Goal: Task Accomplishment & Management: Use online tool/utility

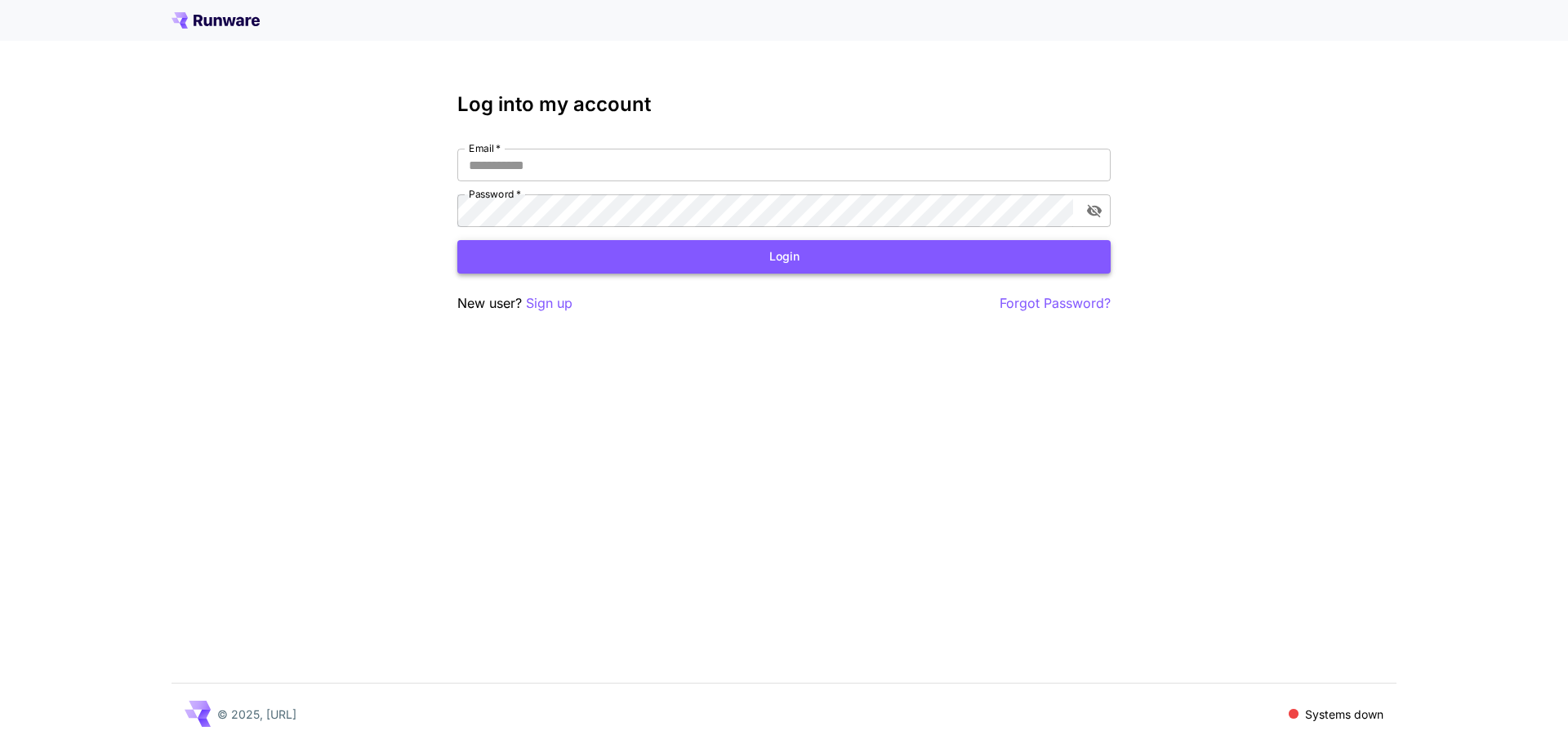
type input "**********"
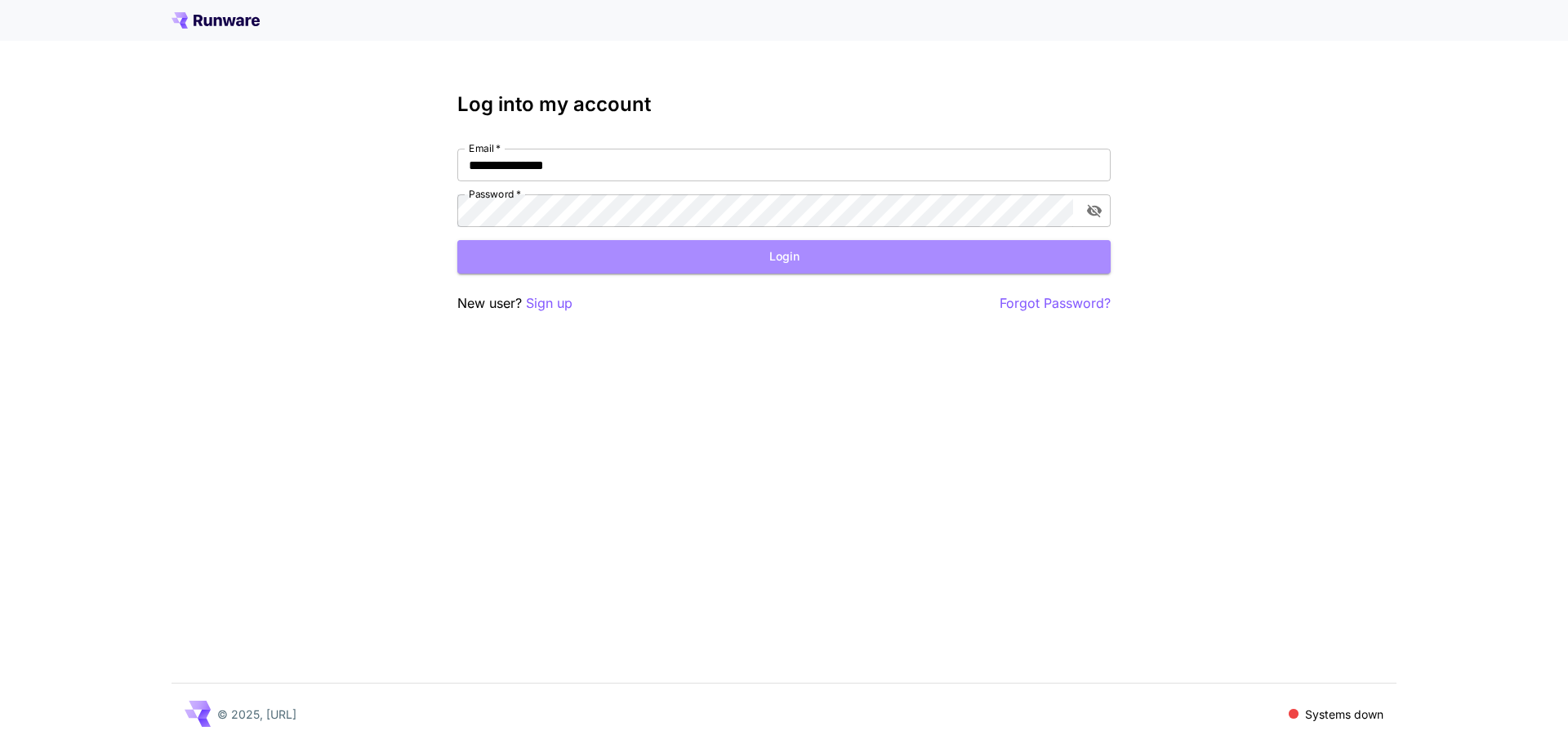
drag, startPoint x: 829, startPoint y: 255, endPoint x: 809, endPoint y: 260, distance: 20.6
click at [829, 256] on button "Login" at bounding box center [784, 256] width 654 height 33
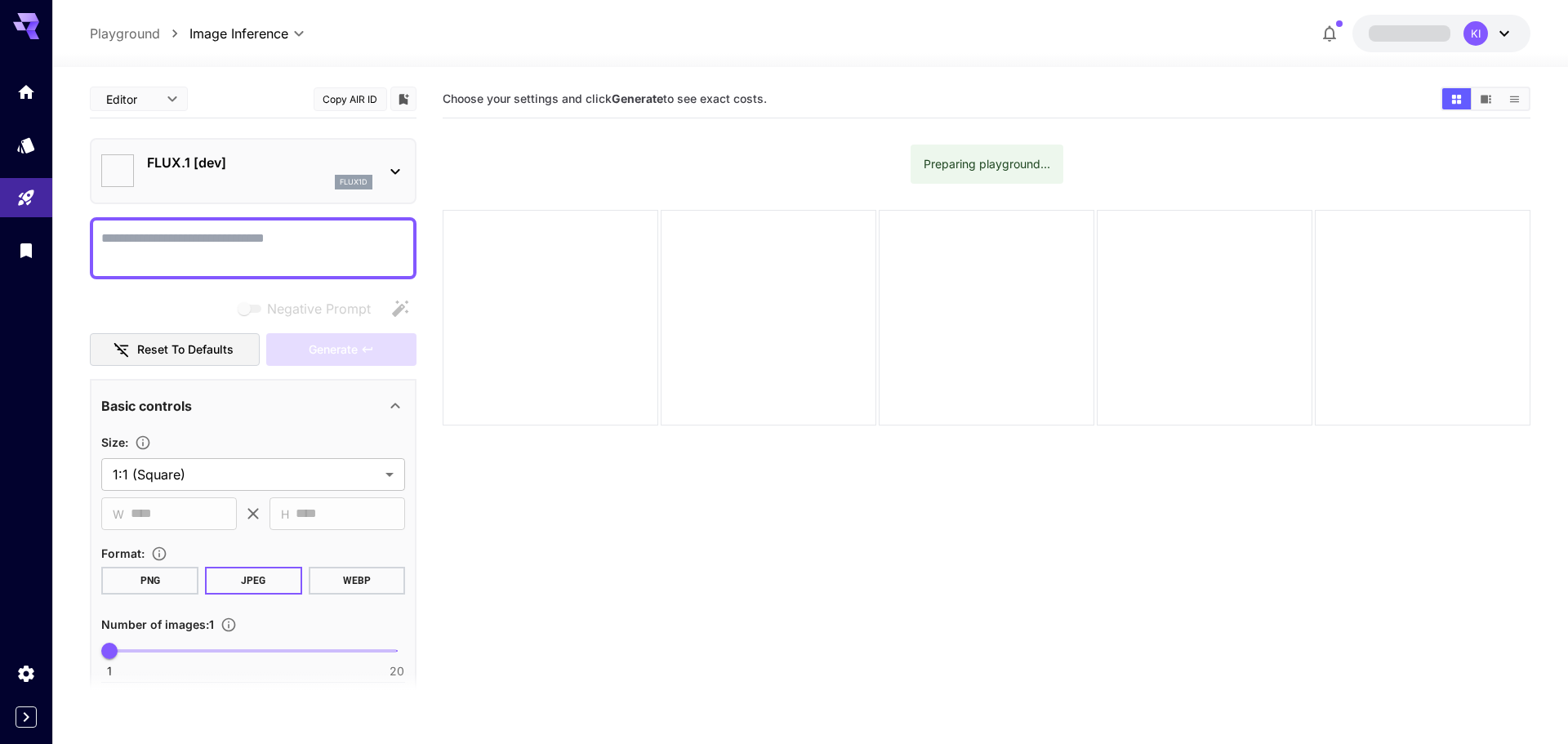
type input "**********"
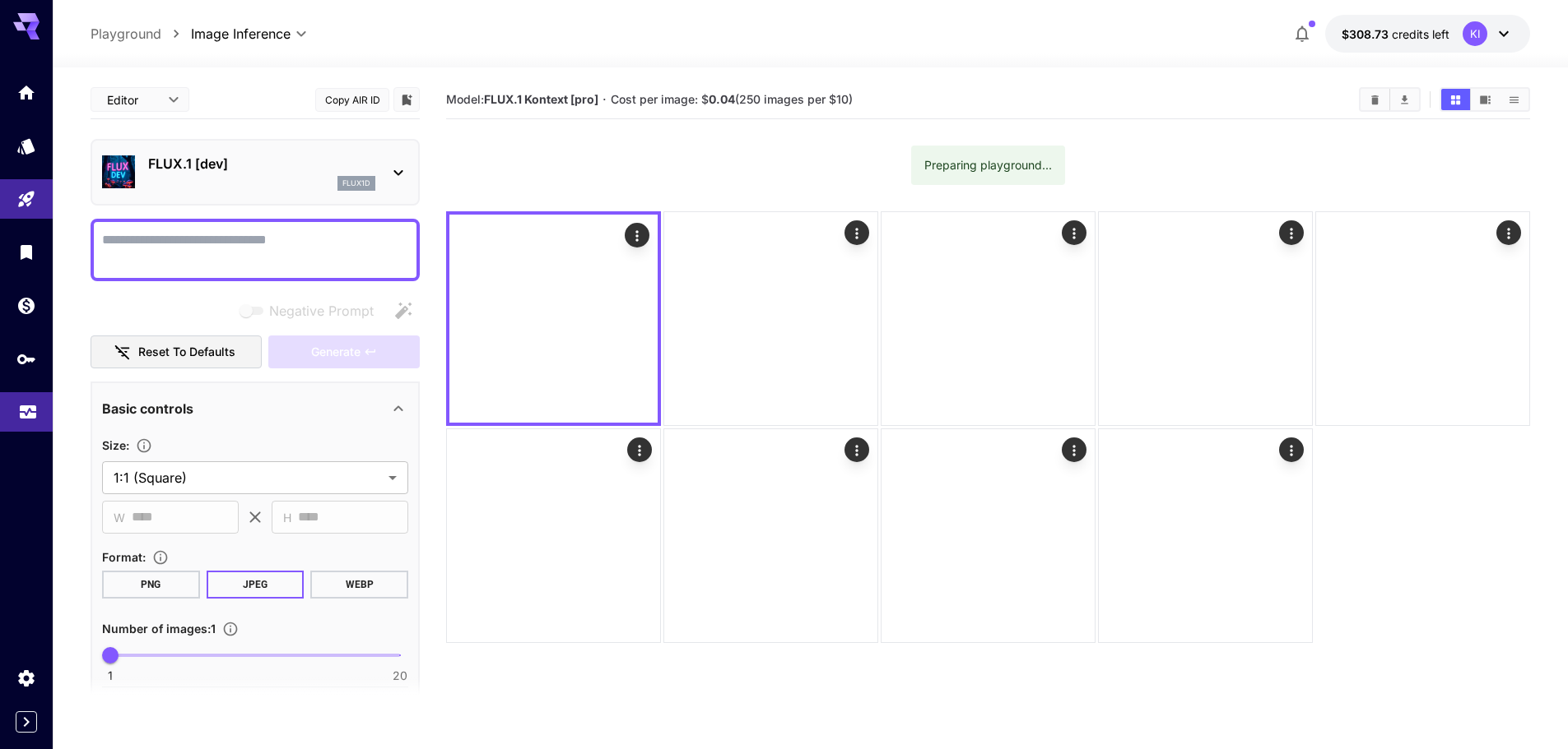
click at [23, 415] on icon "Usage" at bounding box center [28, 407] width 20 height 20
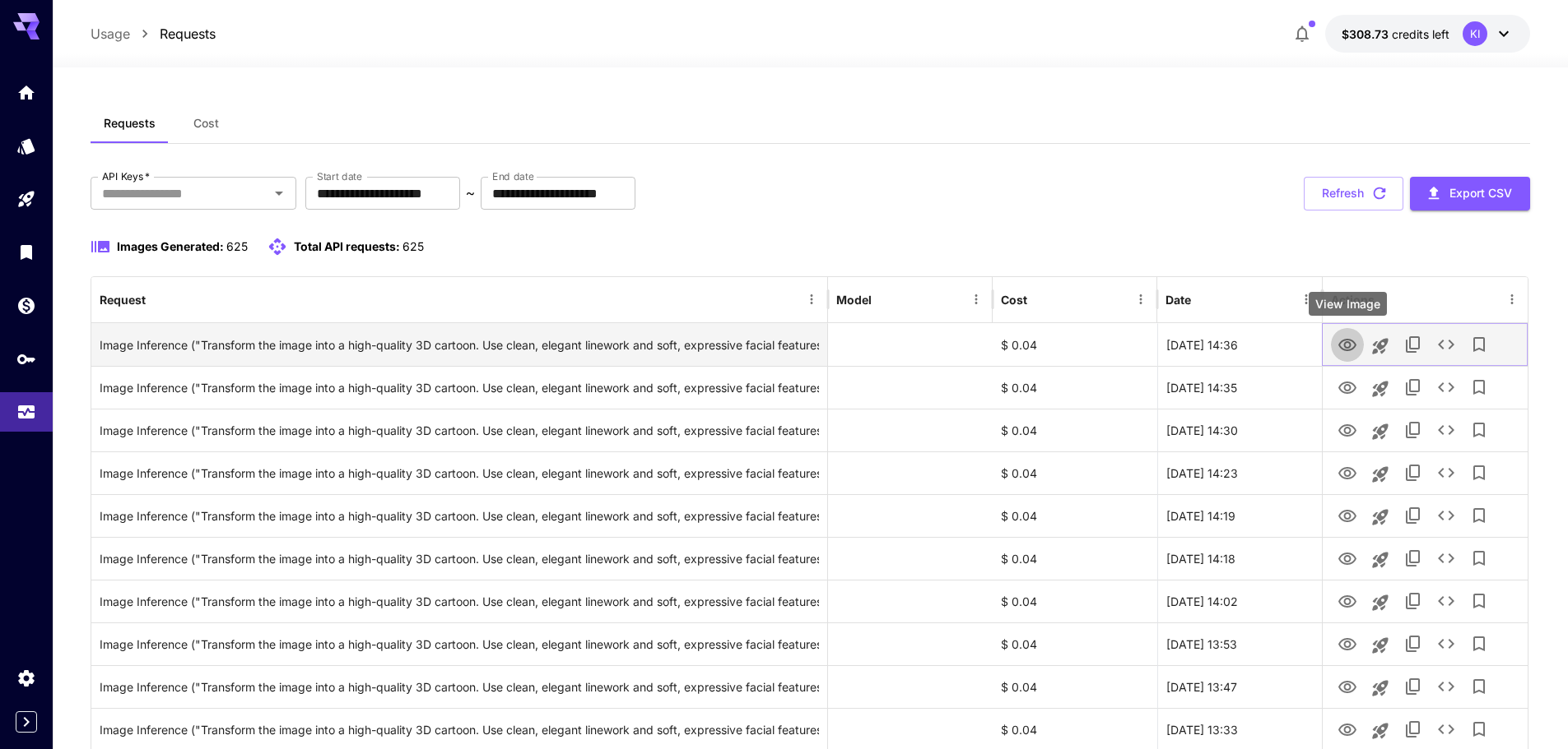
click at [1343, 343] on icon "View Image" at bounding box center [1347, 345] width 20 height 20
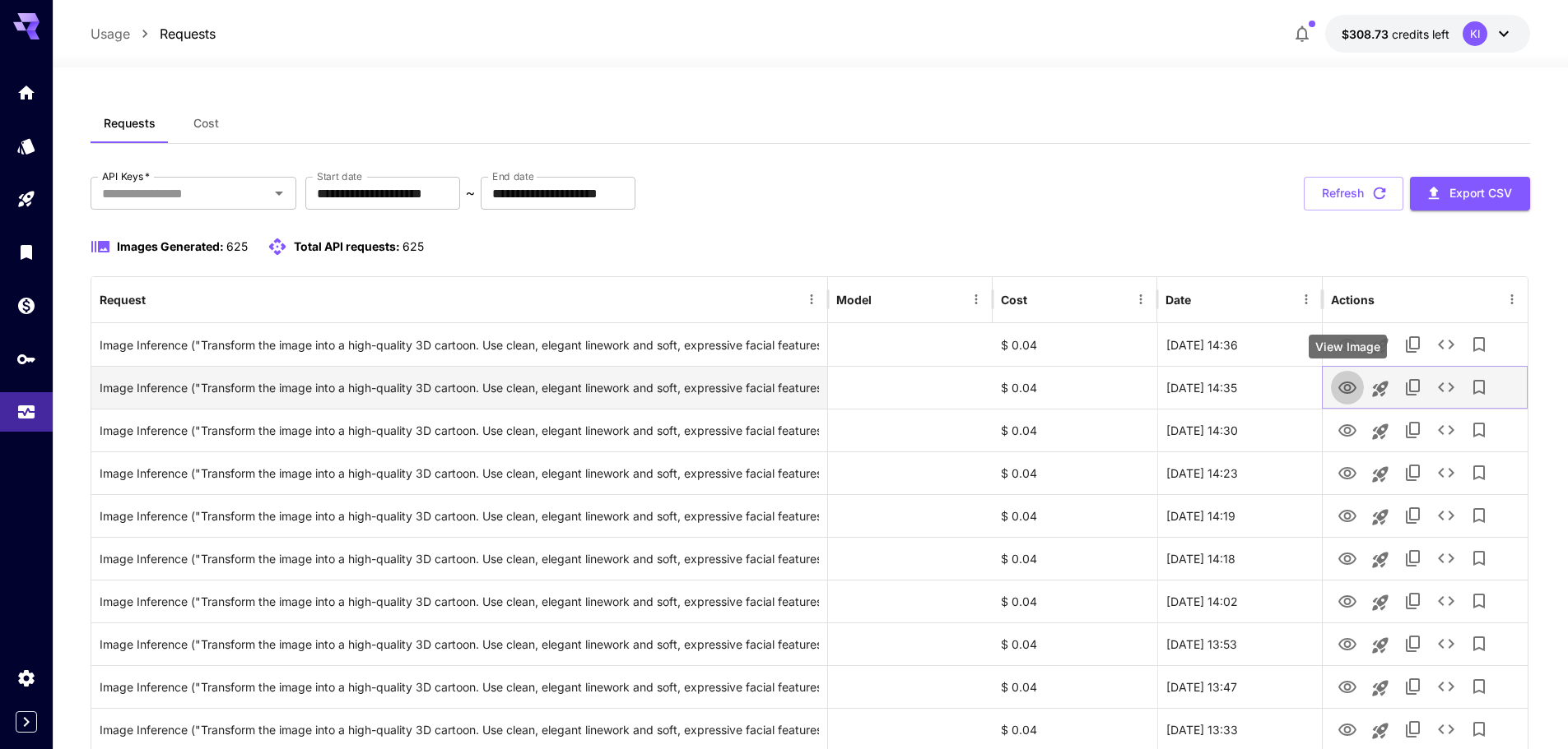
click at [1351, 394] on icon "View Image" at bounding box center [1347, 388] width 20 height 20
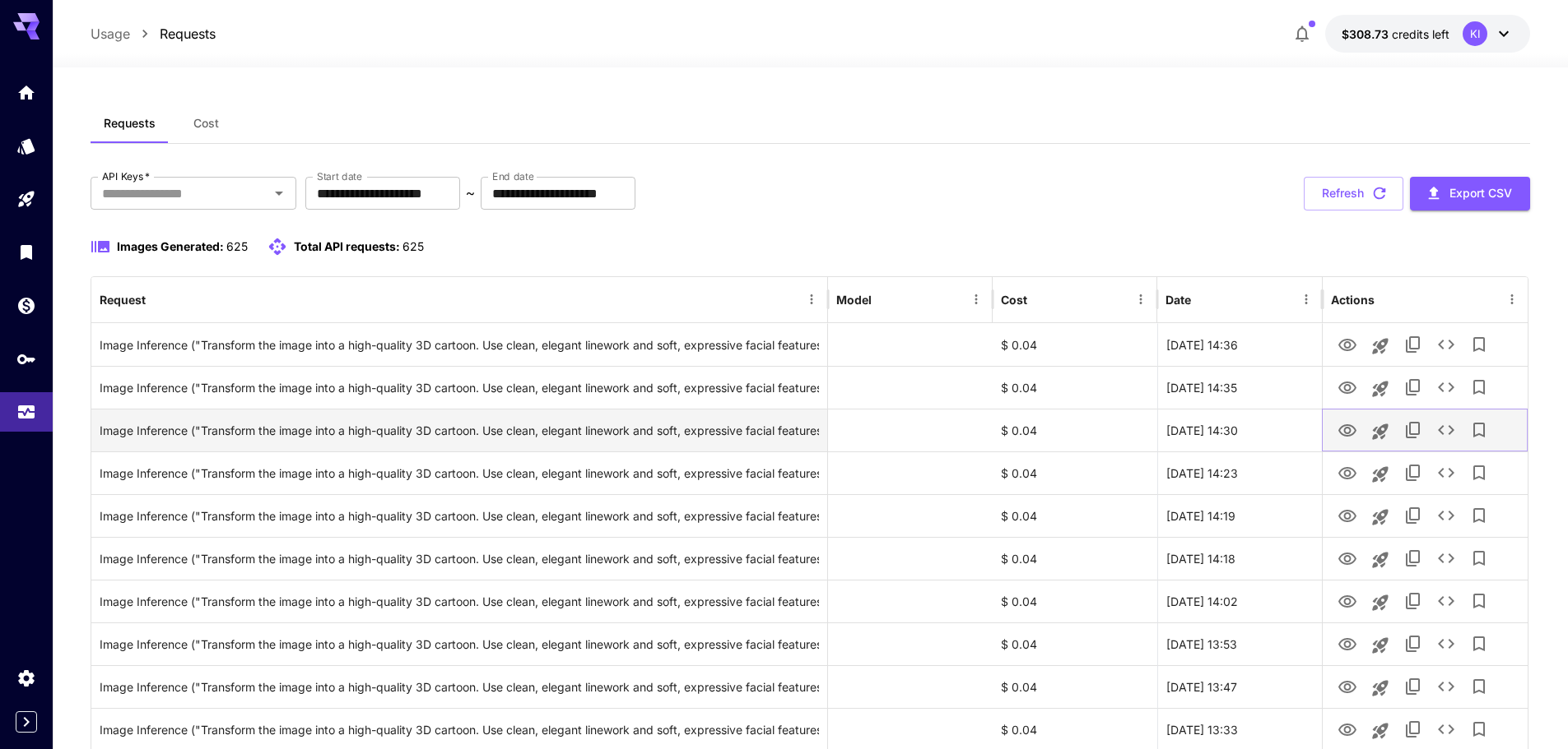
click at [1345, 431] on icon "View Image" at bounding box center [1347, 431] width 20 height 20
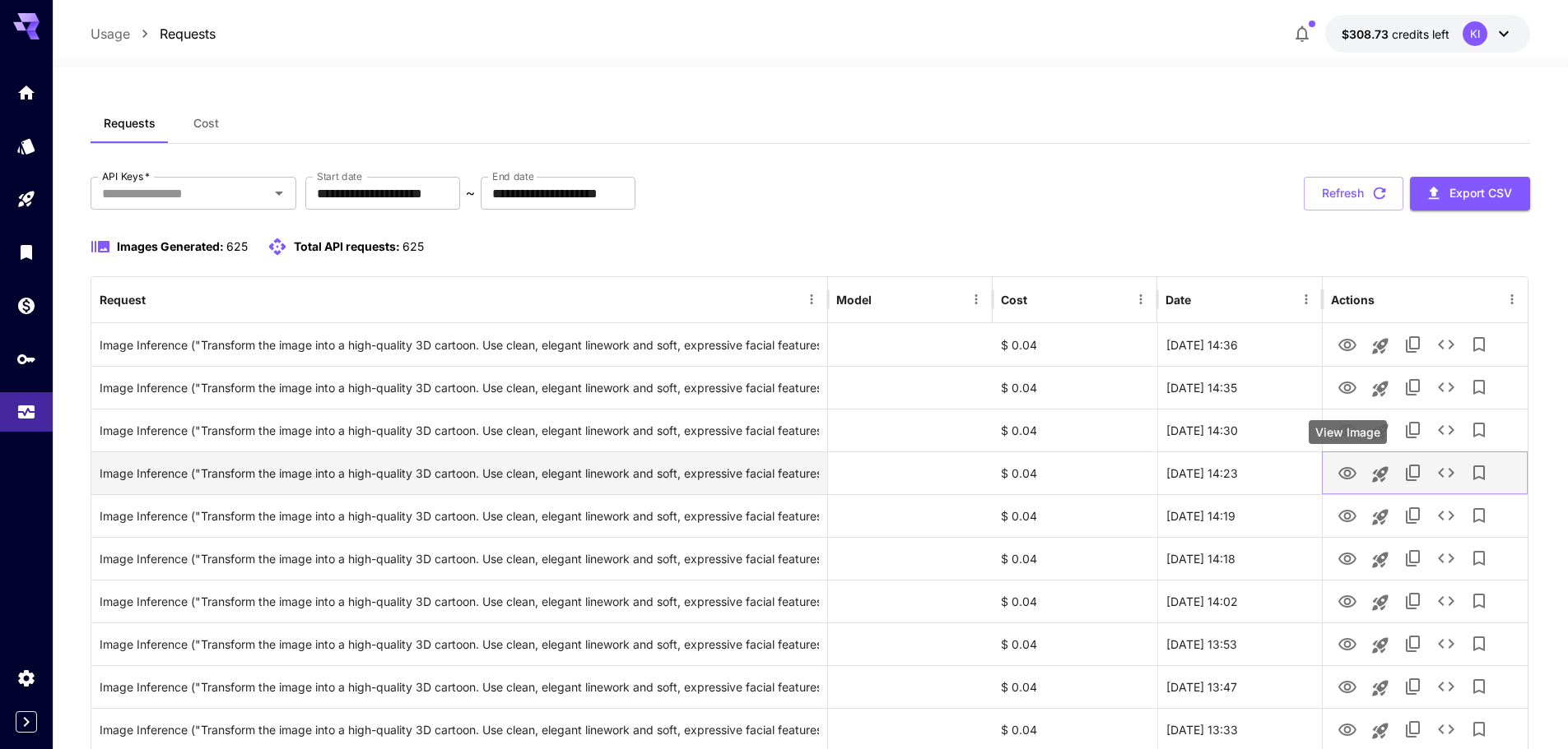
click at [1347, 473] on icon "View Image" at bounding box center [1347, 474] width 20 height 20
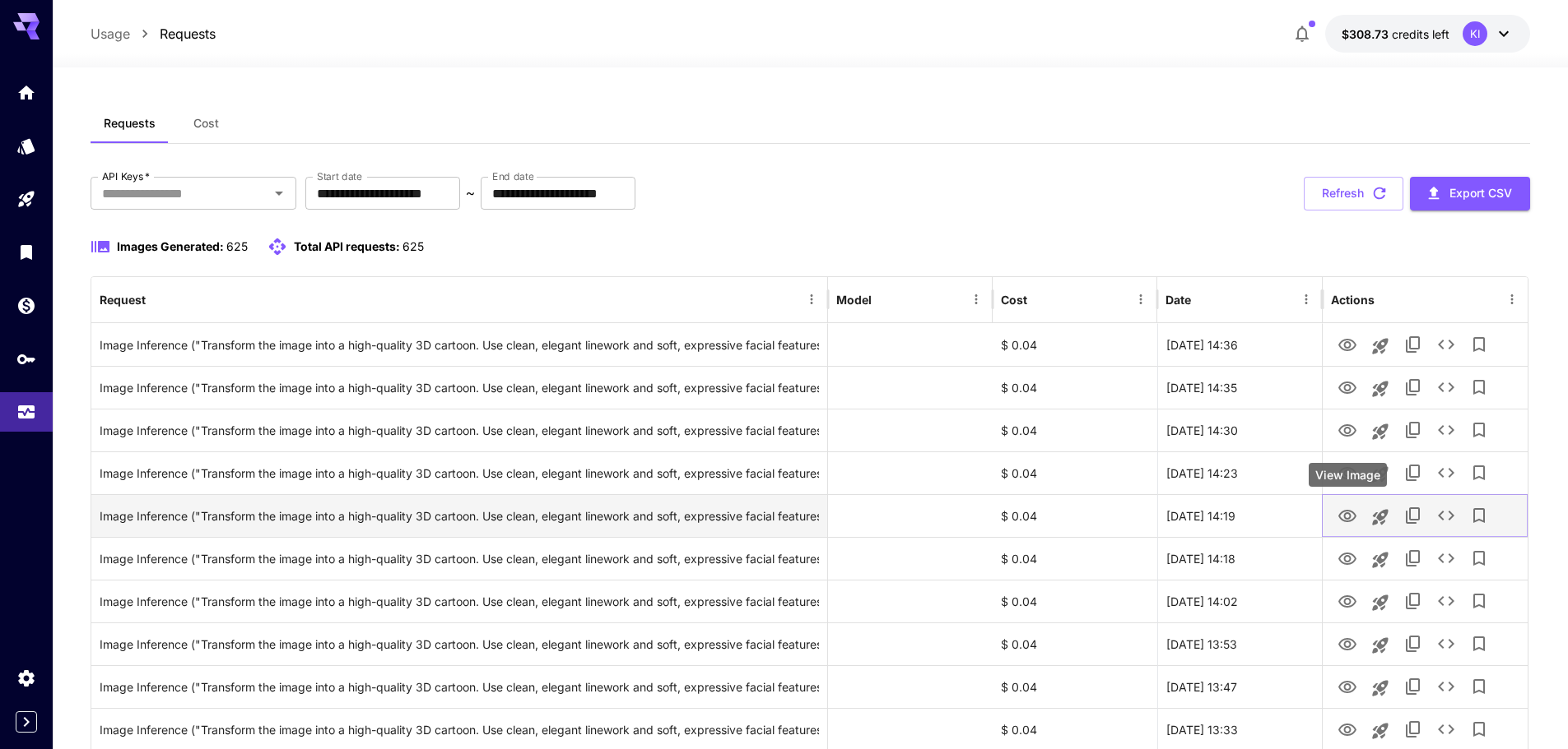
click at [1350, 515] on icon "View Image" at bounding box center [1347, 515] width 18 height 13
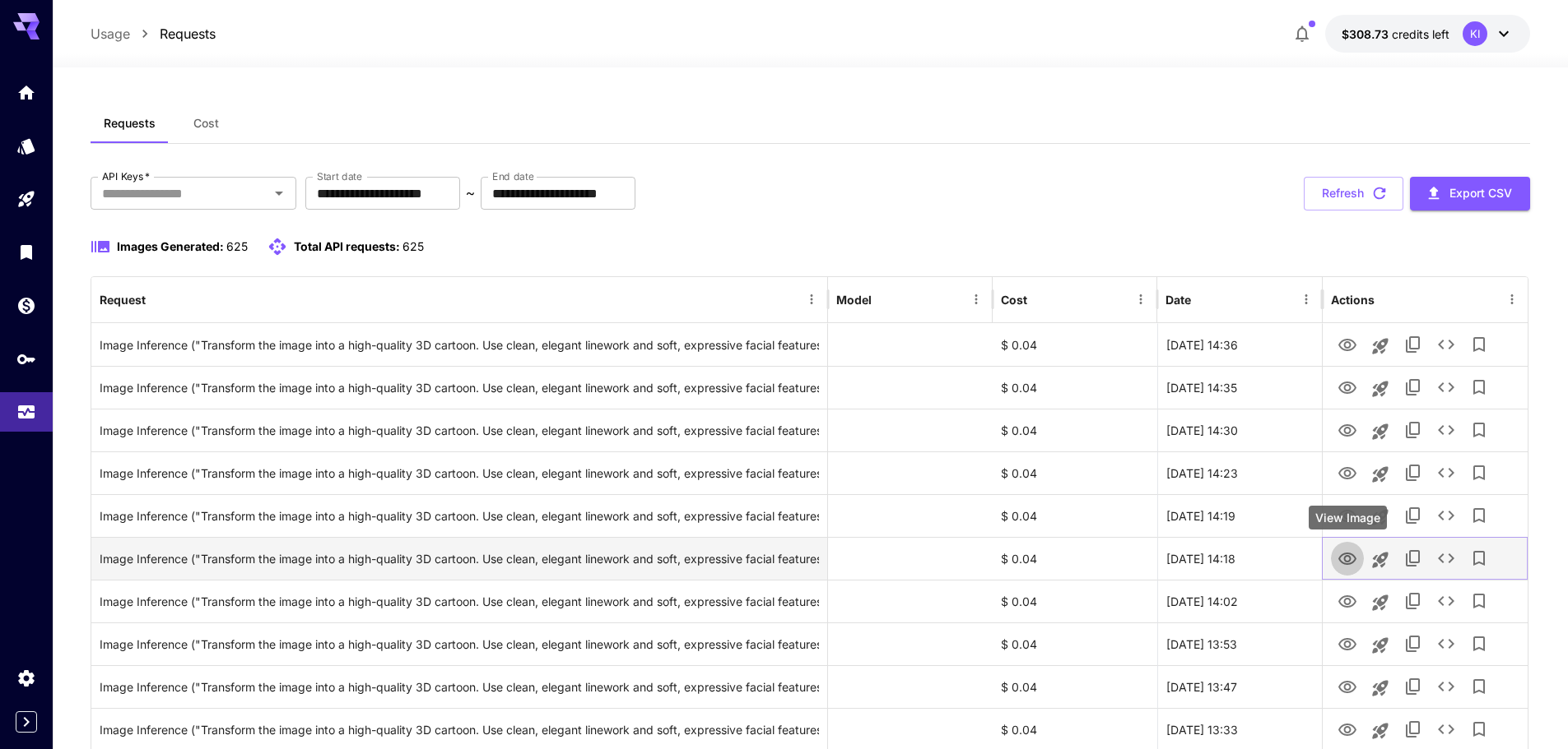
click at [1340, 555] on icon "View Image" at bounding box center [1347, 559] width 20 height 20
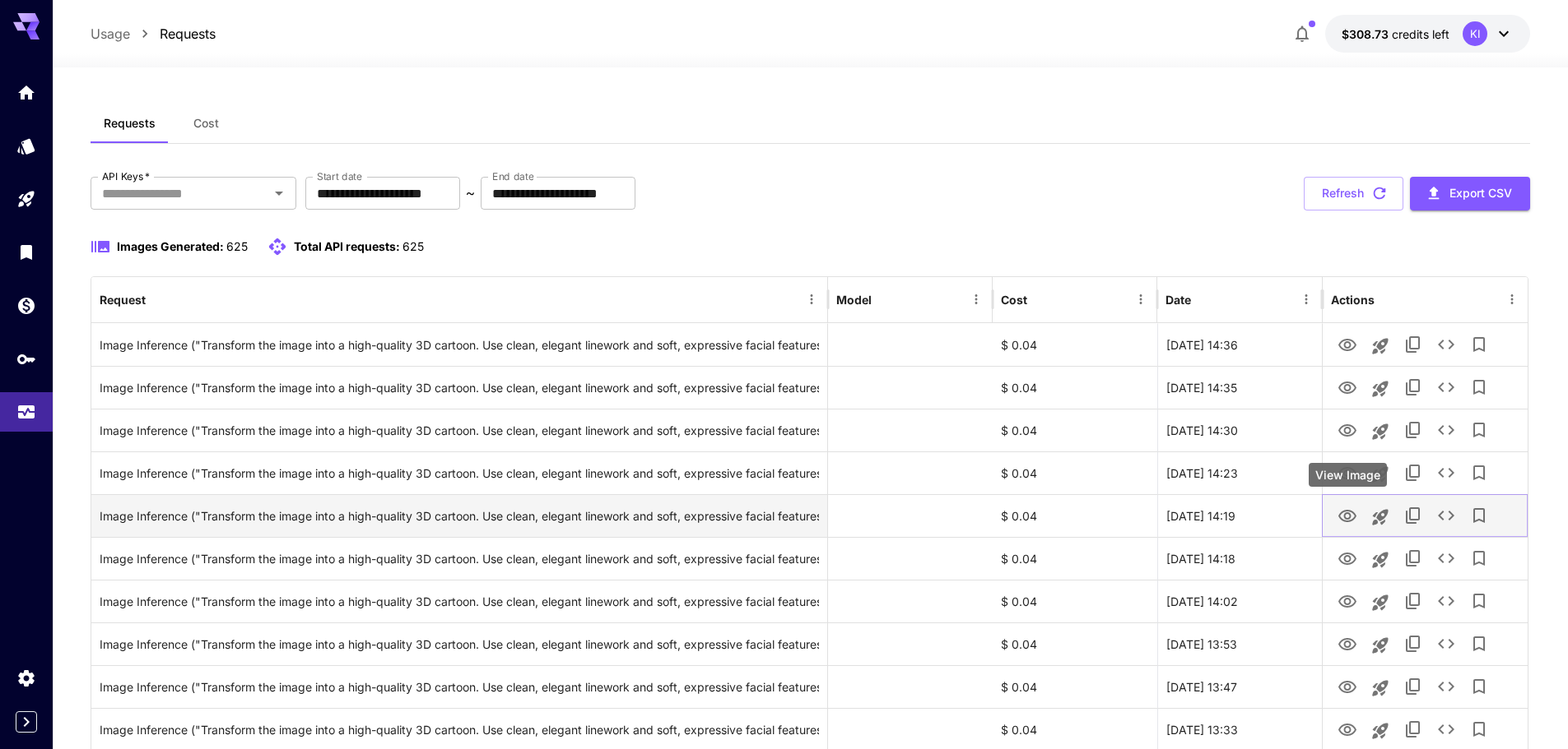
click at [1340, 523] on icon "View Image" at bounding box center [1347, 516] width 20 height 20
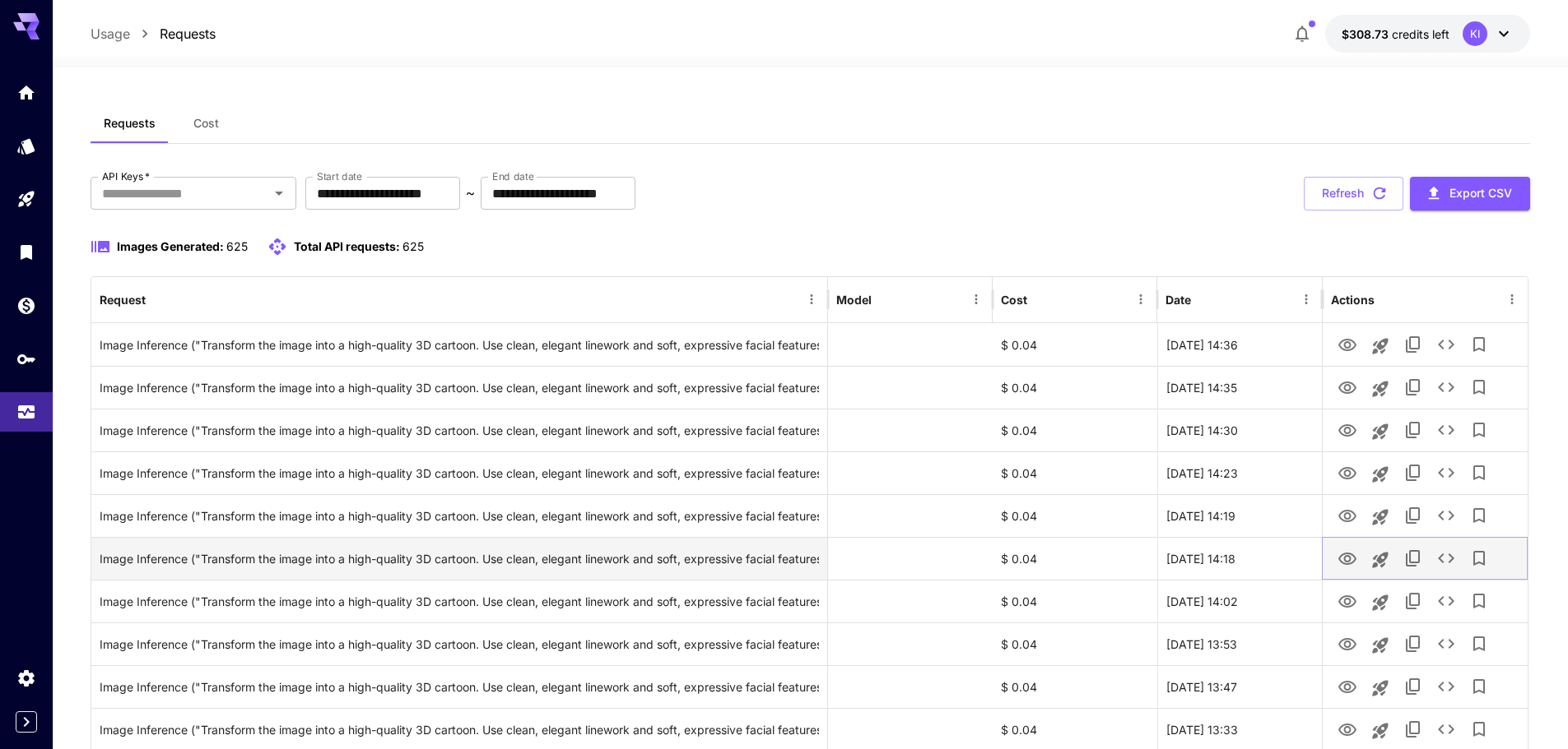
click at [1339, 570] on button "View Image" at bounding box center [1346, 558] width 33 height 34
click at [1344, 559] on icon "View Image" at bounding box center [1347, 559] width 18 height 13
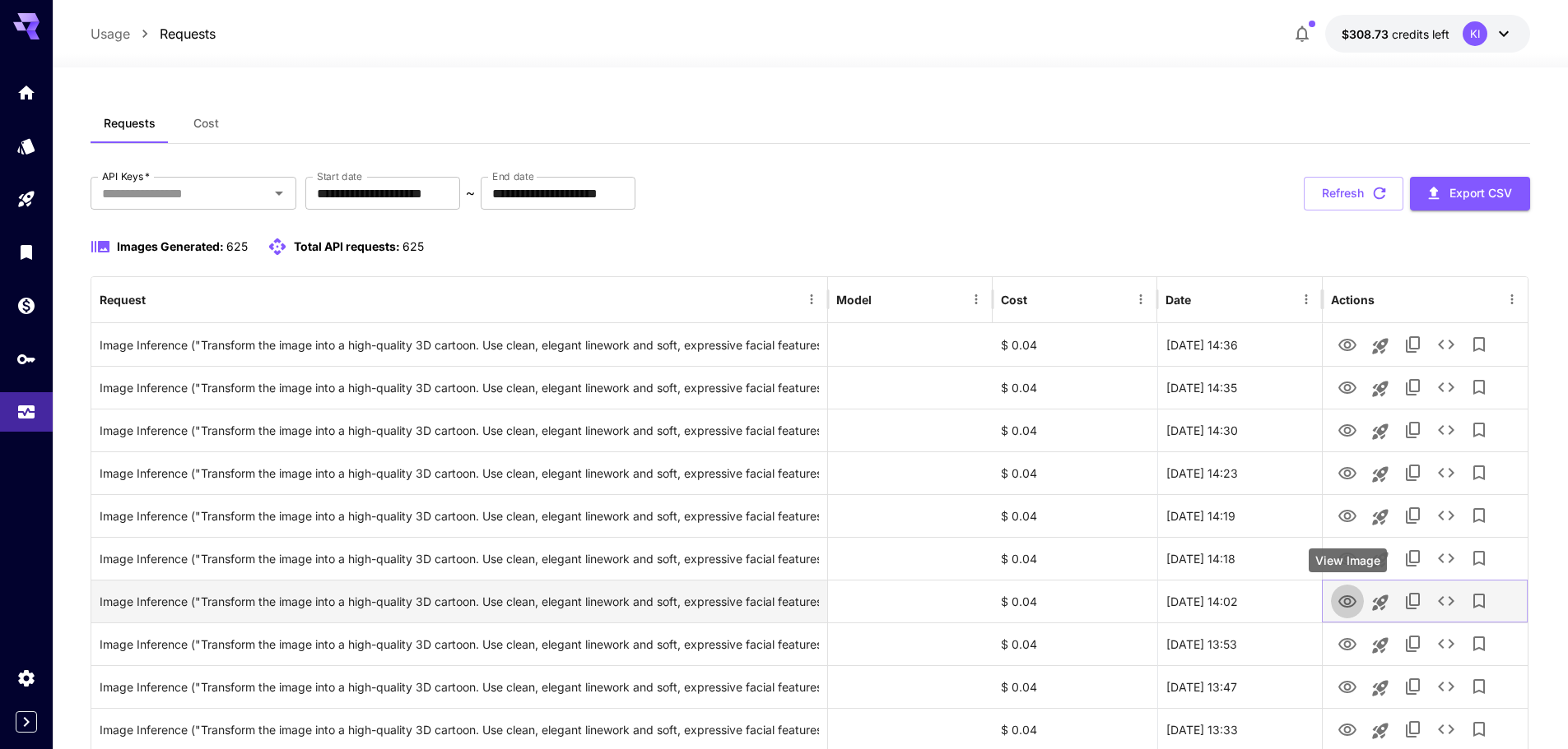
click at [1342, 605] on icon "View Image" at bounding box center [1347, 601] width 18 height 13
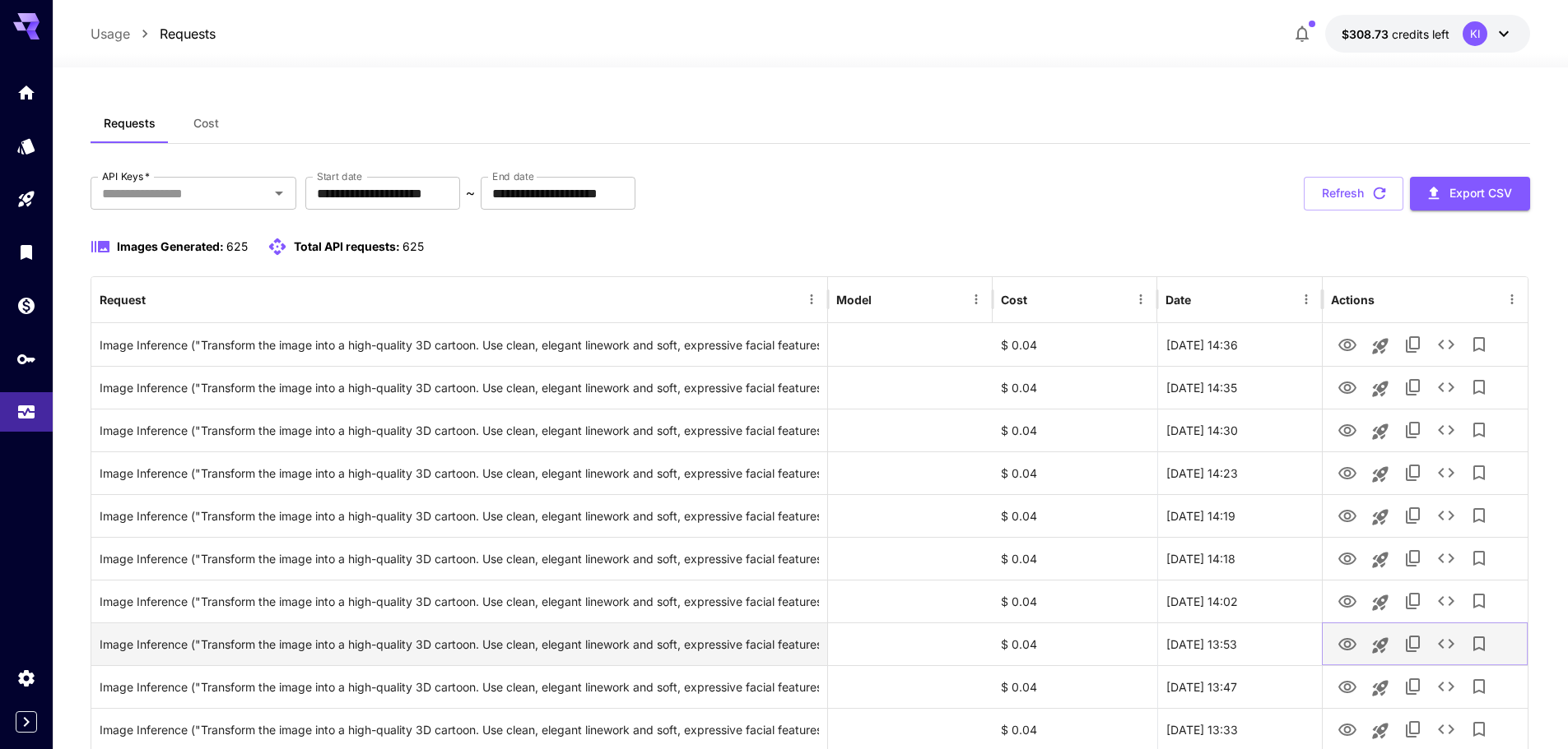
click at [1343, 640] on icon "View Image" at bounding box center [1347, 645] width 18 height 13
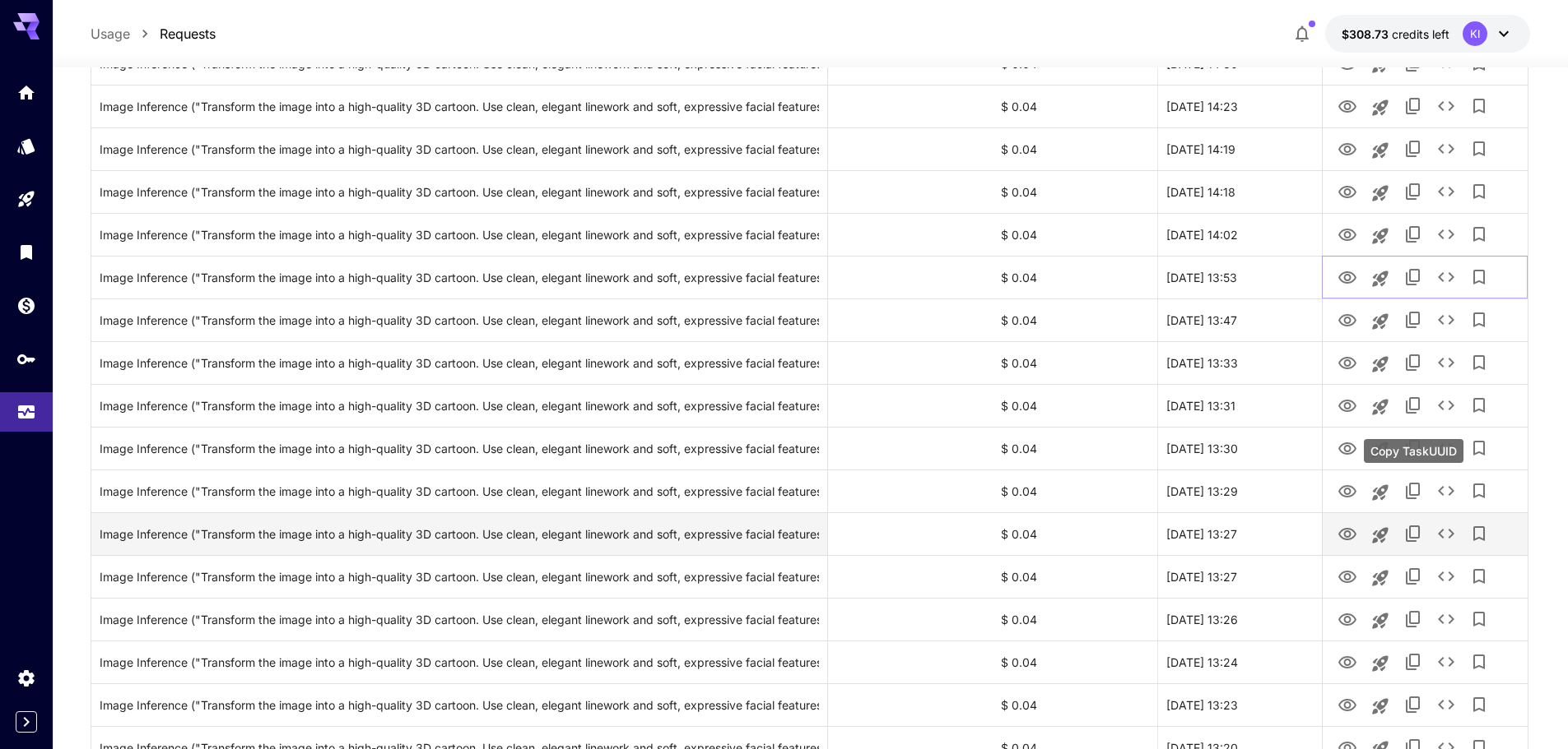
scroll to position [411, 0]
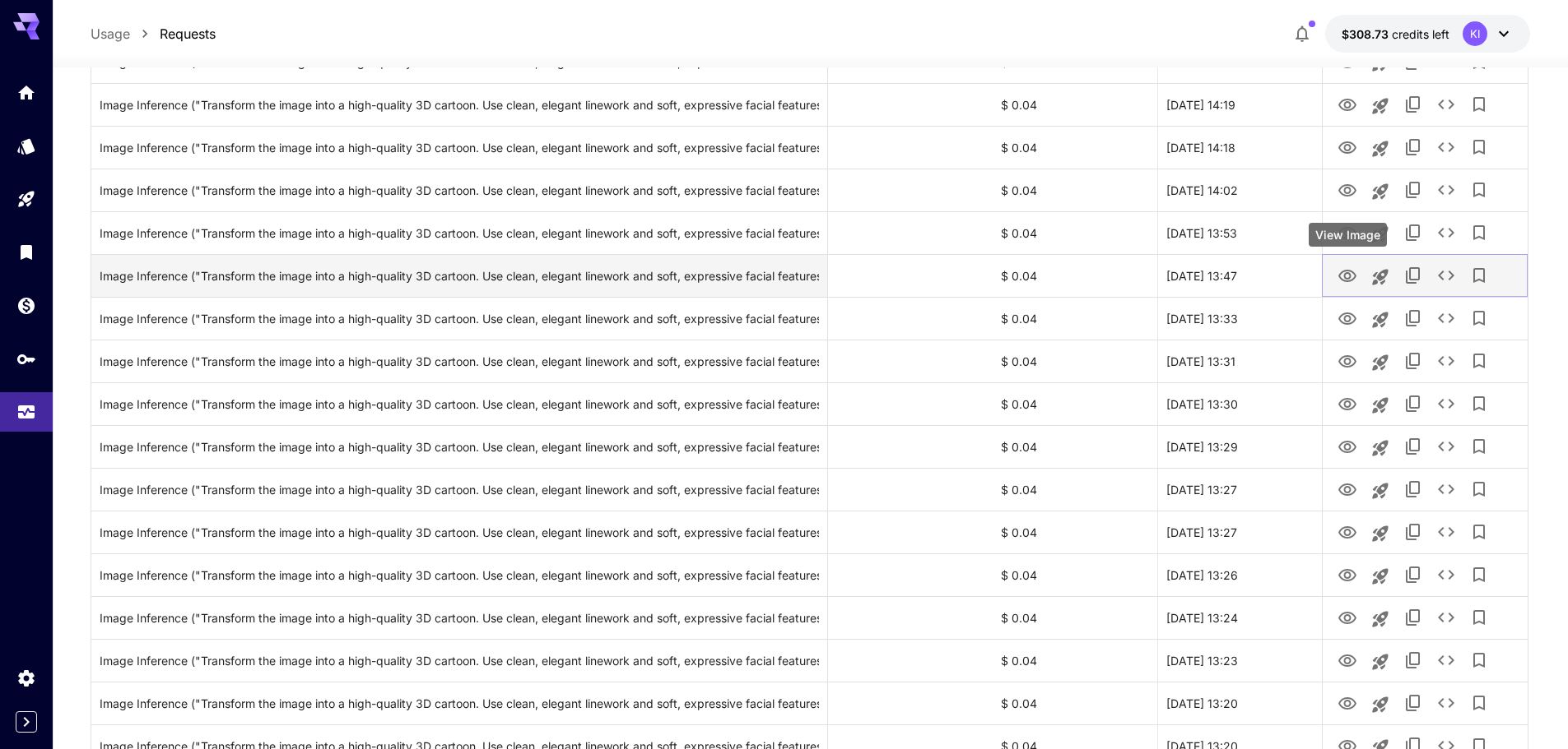
click at [1345, 284] on icon "View Image" at bounding box center [1347, 276] width 20 height 20
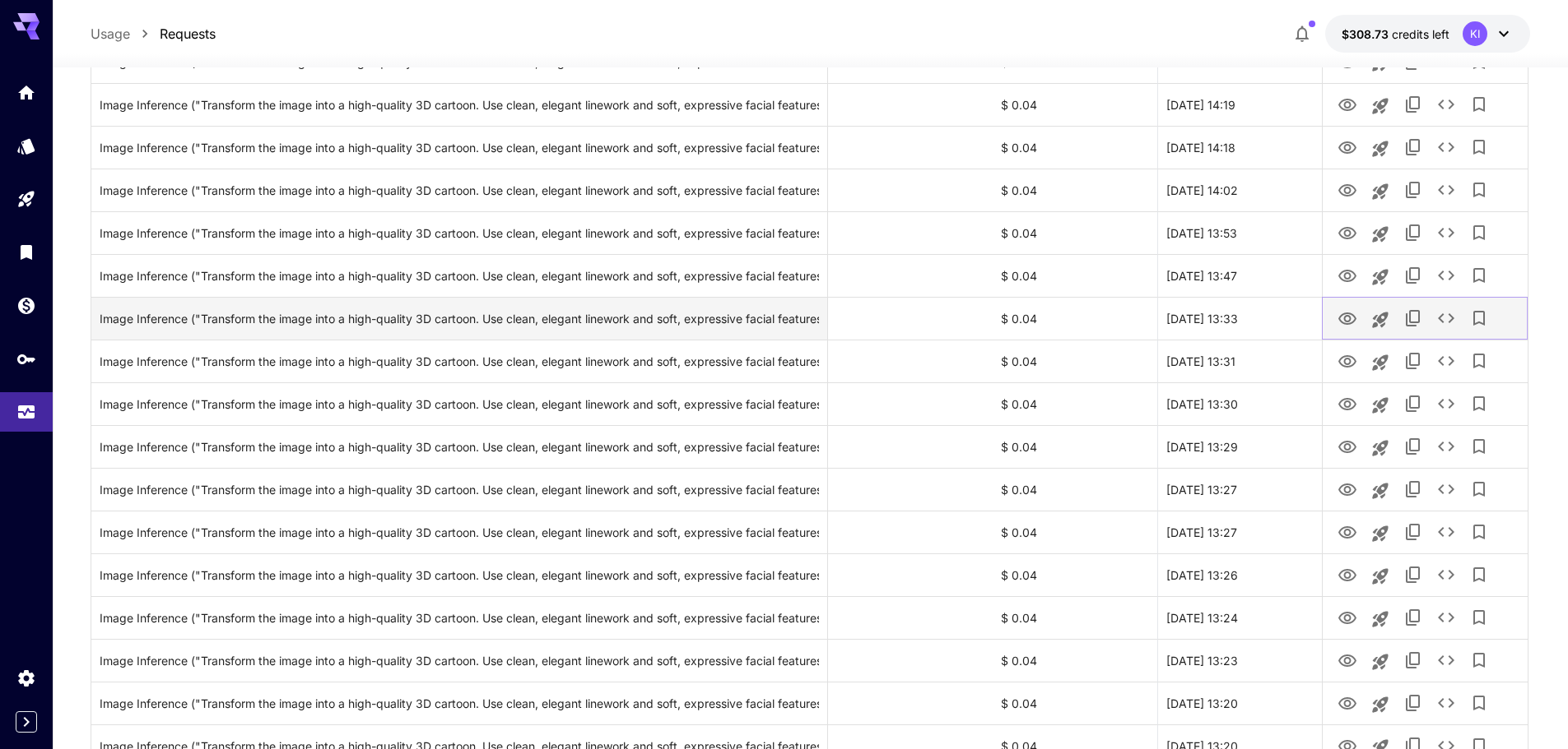
click at [1343, 319] on icon "View Image" at bounding box center [1347, 319] width 20 height 20
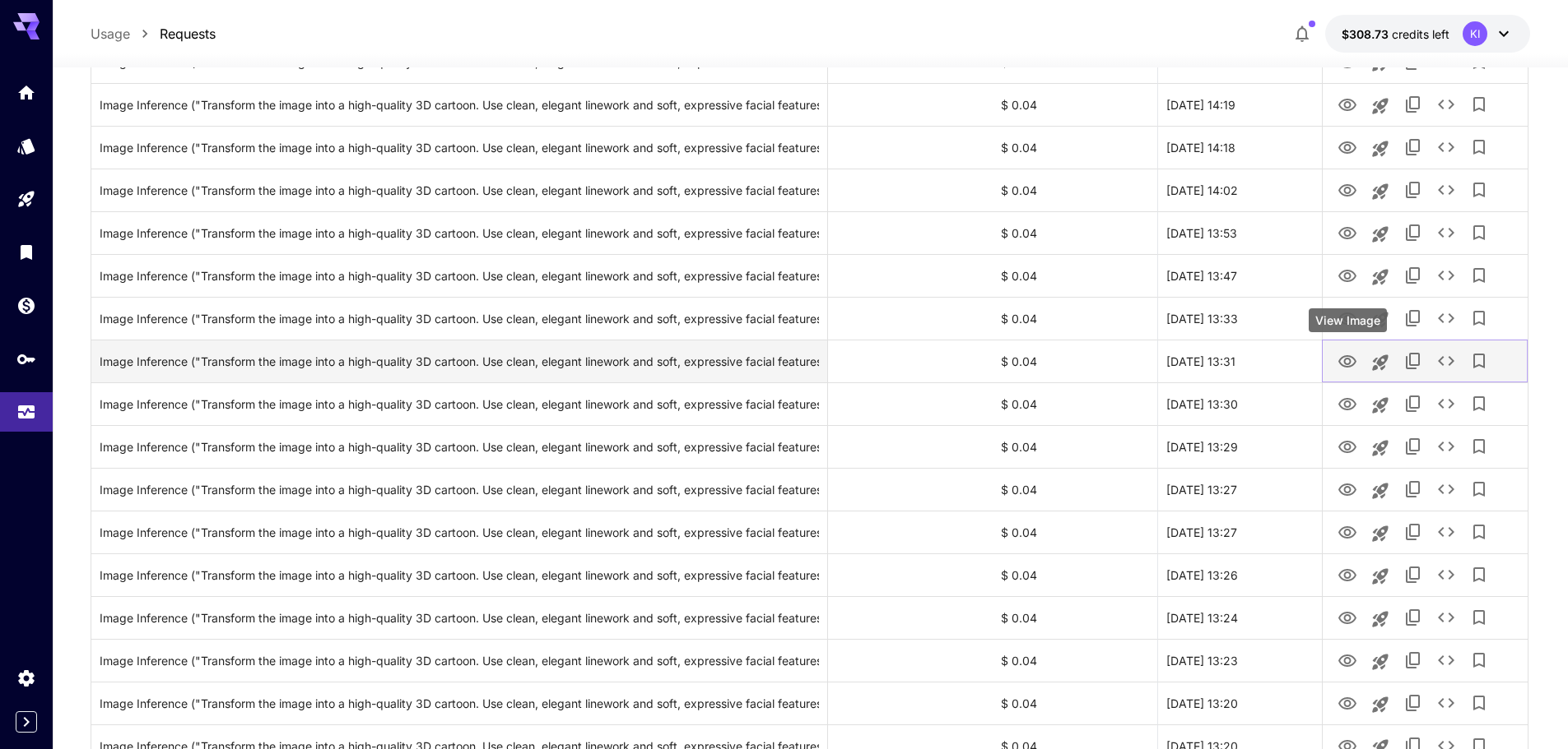
click at [1345, 360] on icon "View Image" at bounding box center [1347, 362] width 18 height 13
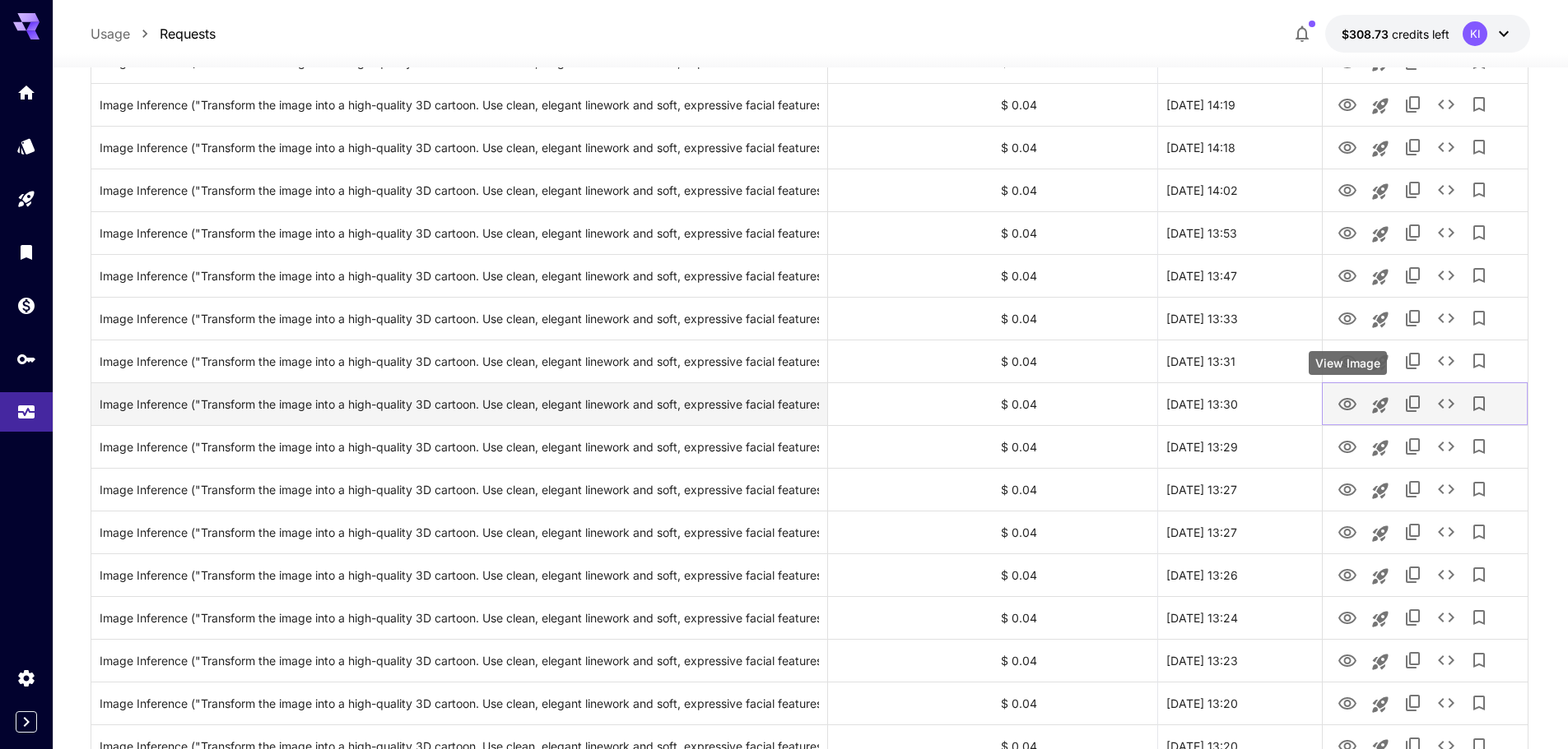
click at [1345, 411] on icon "View Image" at bounding box center [1347, 405] width 20 height 20
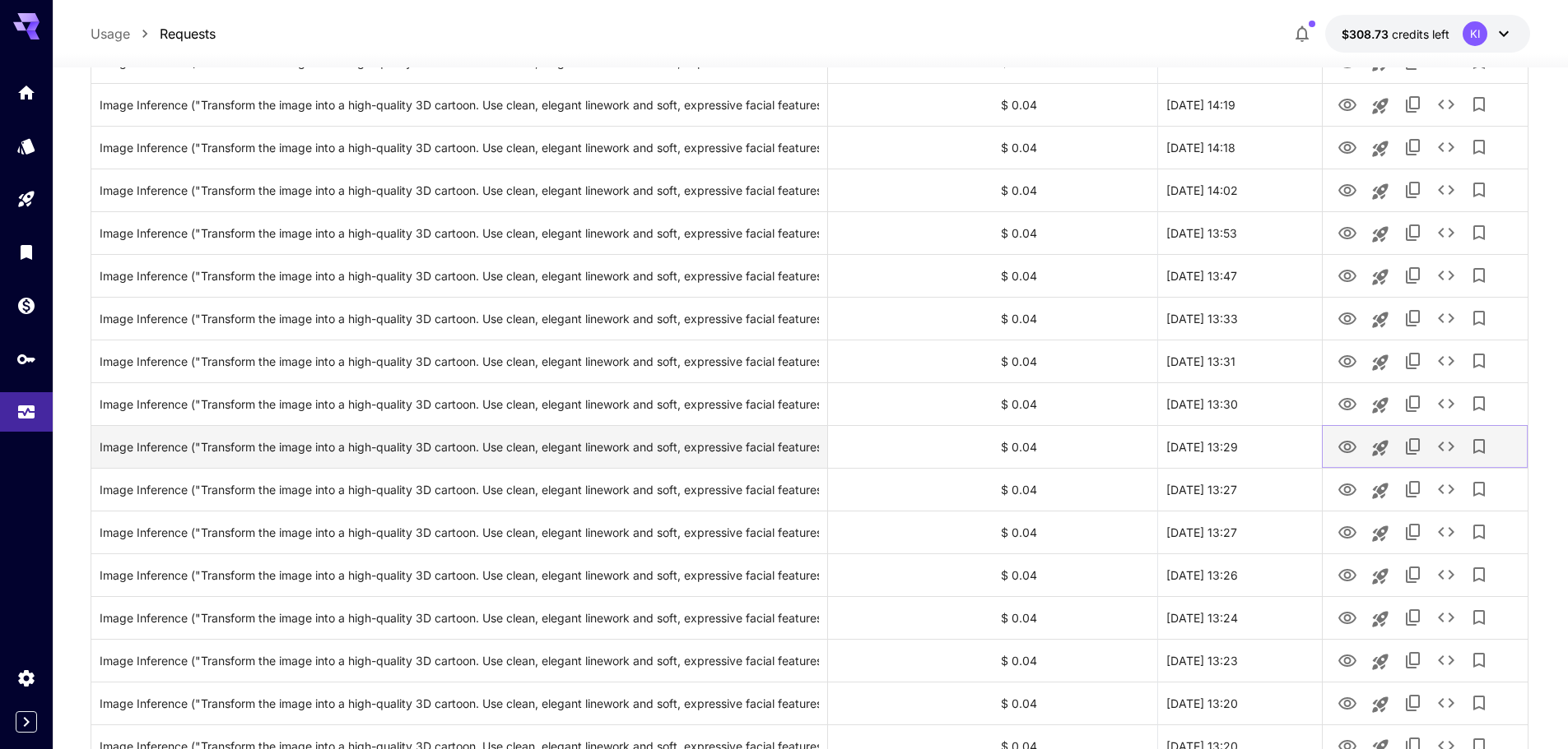
click at [1349, 445] on icon "View Image" at bounding box center [1347, 447] width 20 height 20
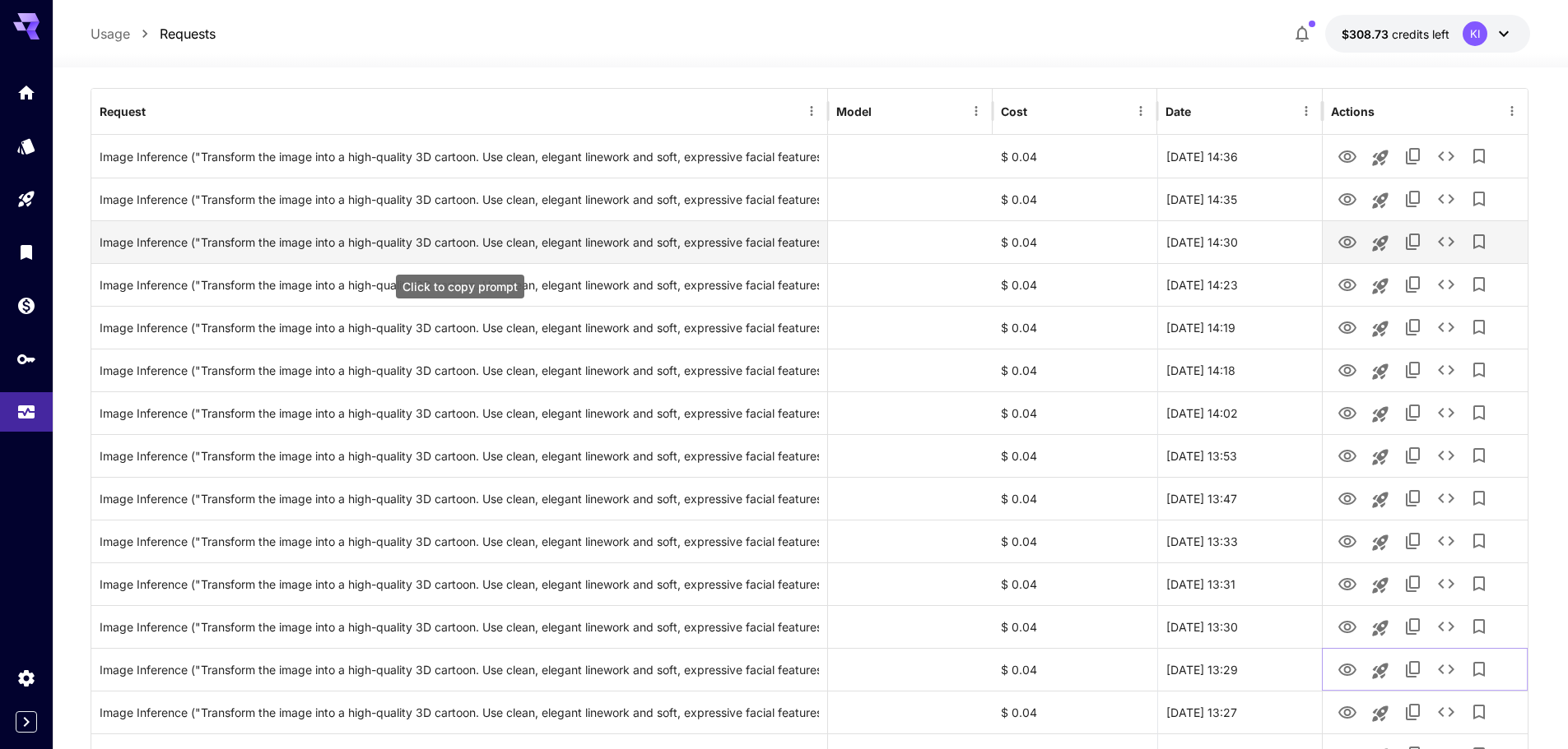
scroll to position [0, 0]
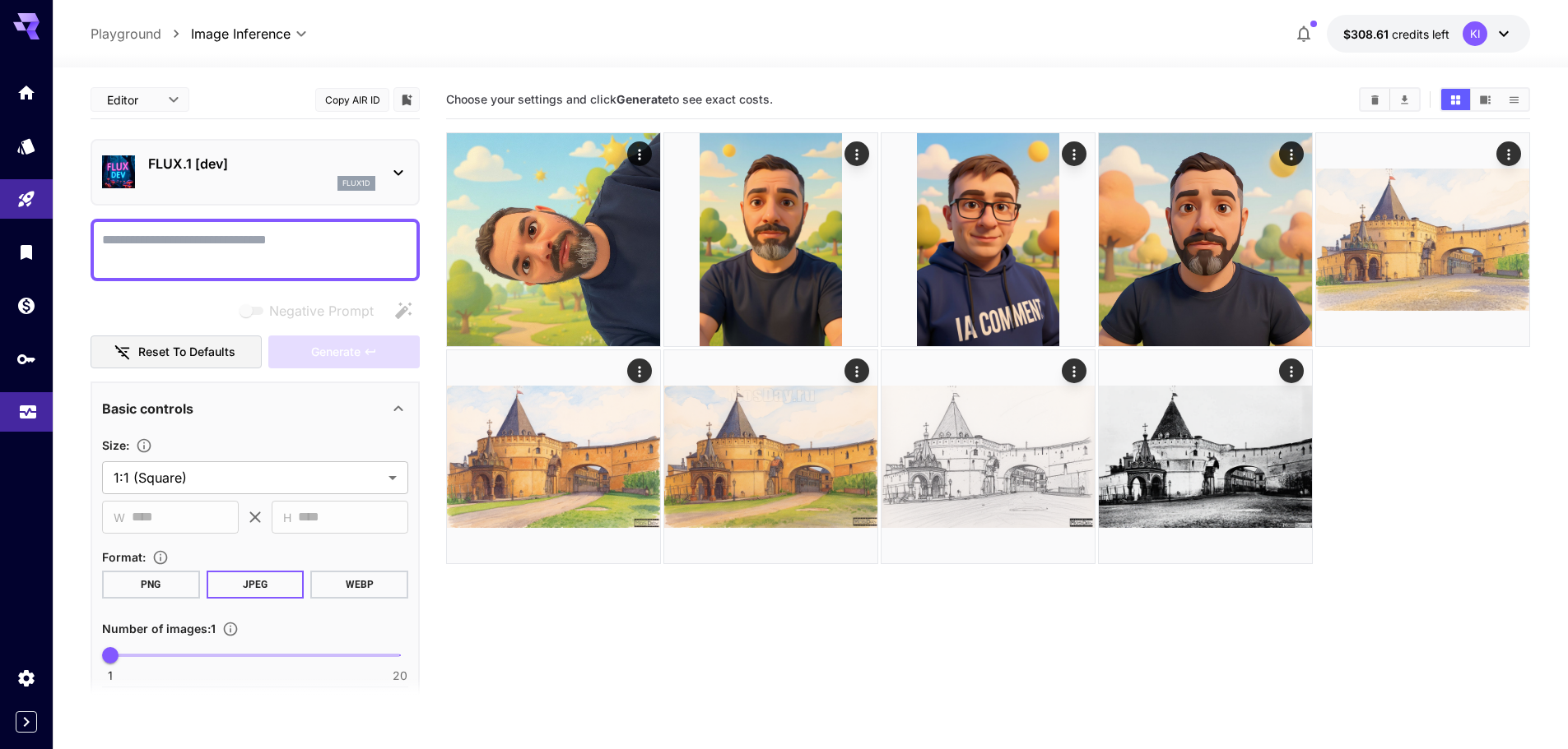
click at [21, 395] on link at bounding box center [26, 412] width 52 height 40
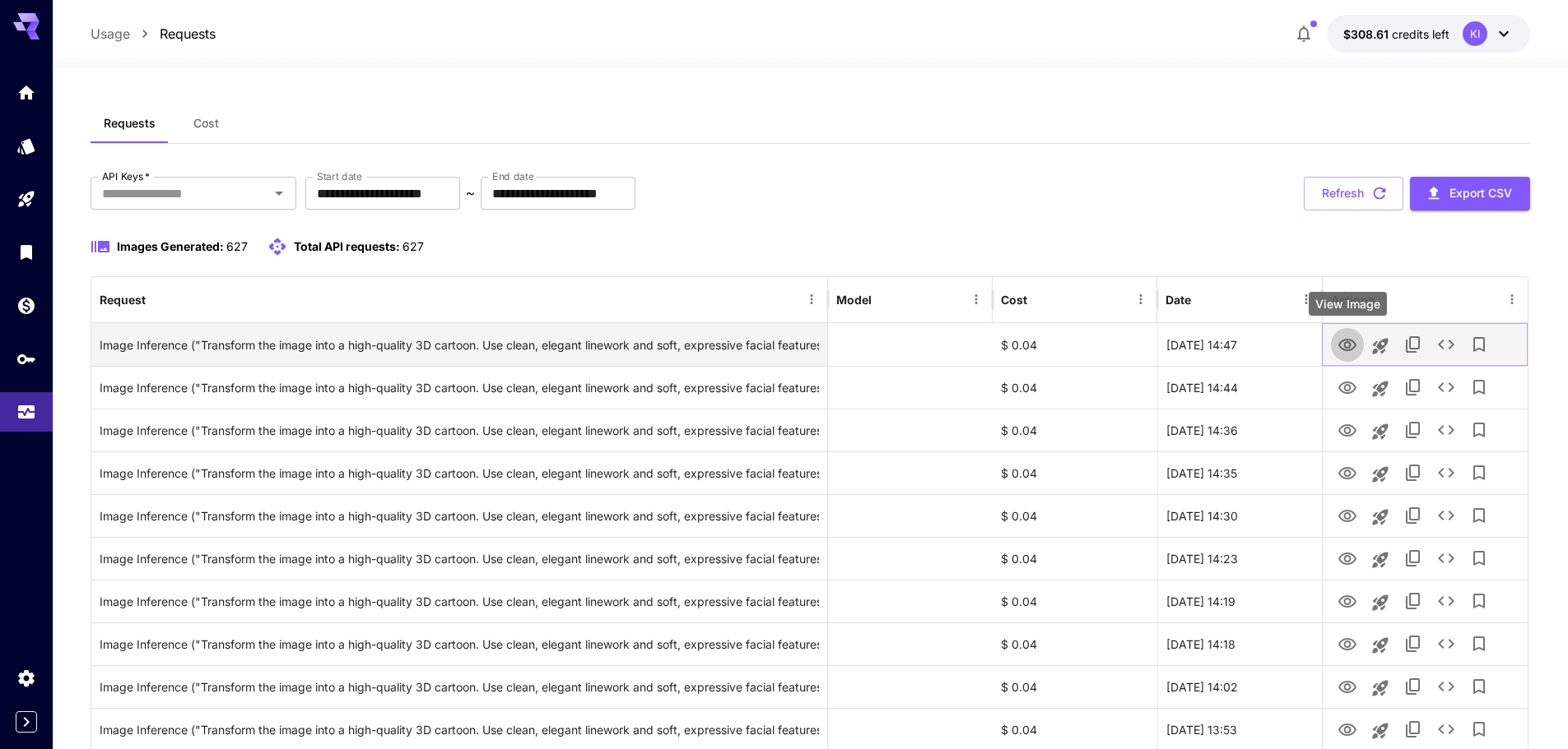
click at [1341, 344] on icon "View Image" at bounding box center [1347, 345] width 20 height 20
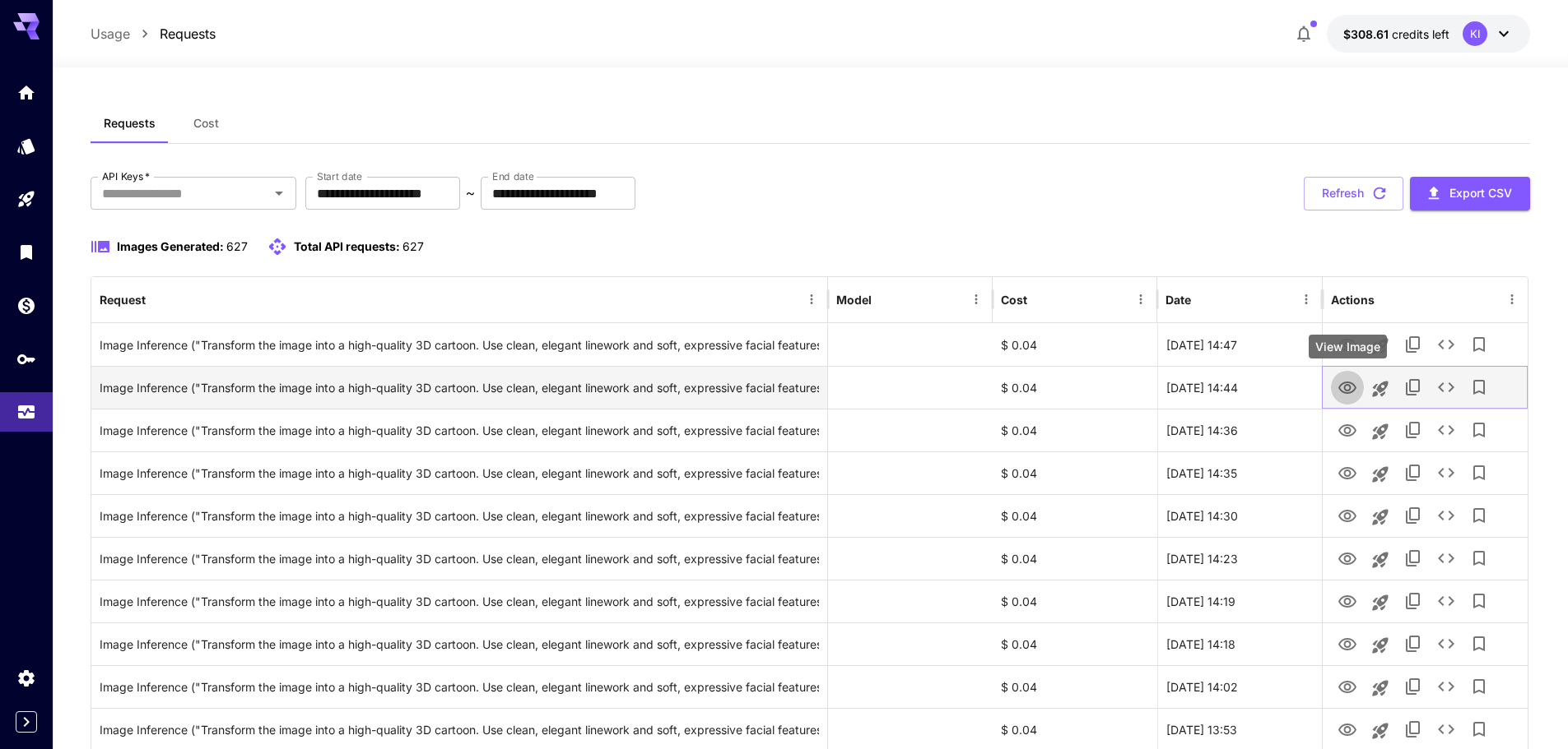
click at [1352, 390] on icon "View Image" at bounding box center [1347, 388] width 20 height 20
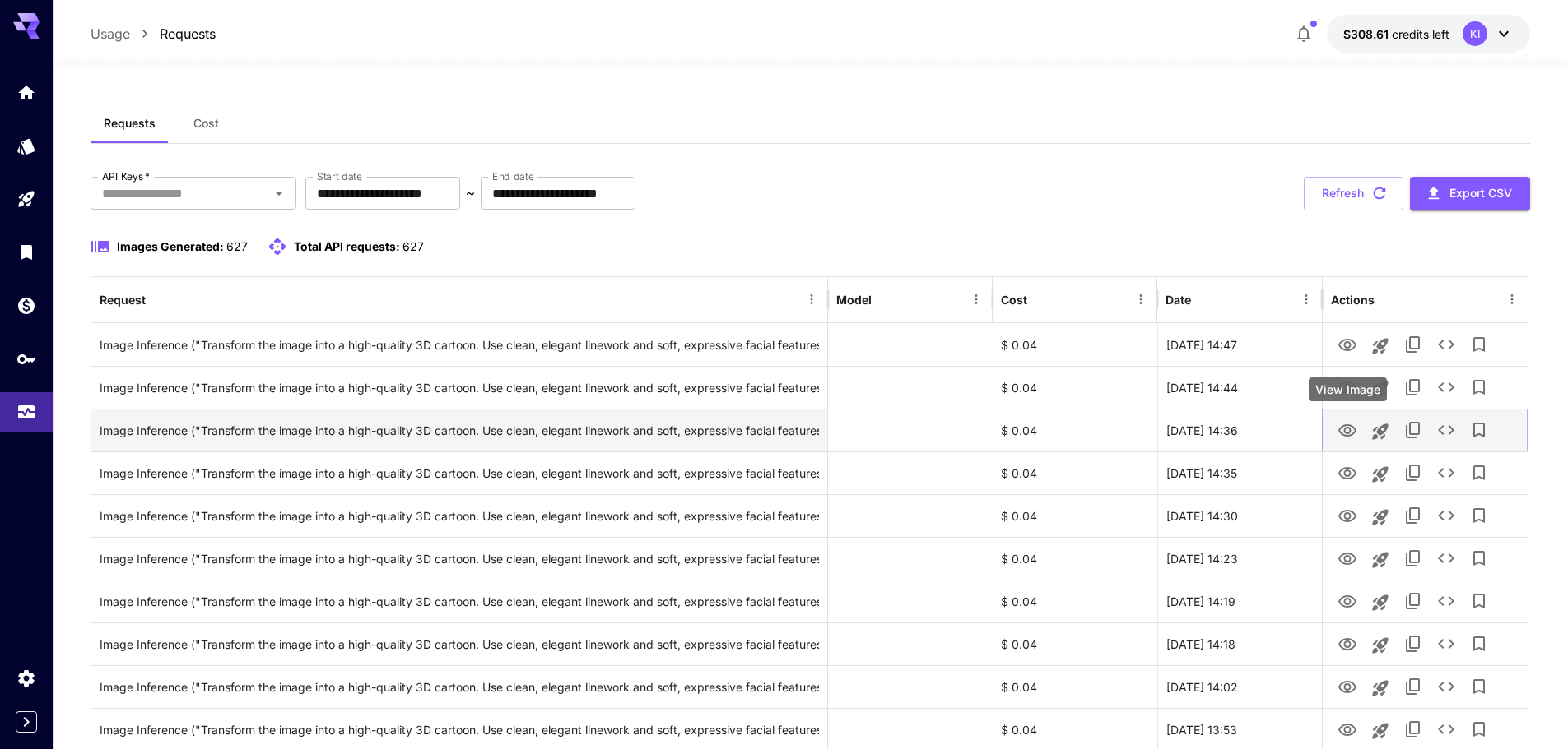
click at [1339, 432] on icon "View Image" at bounding box center [1347, 431] width 20 height 20
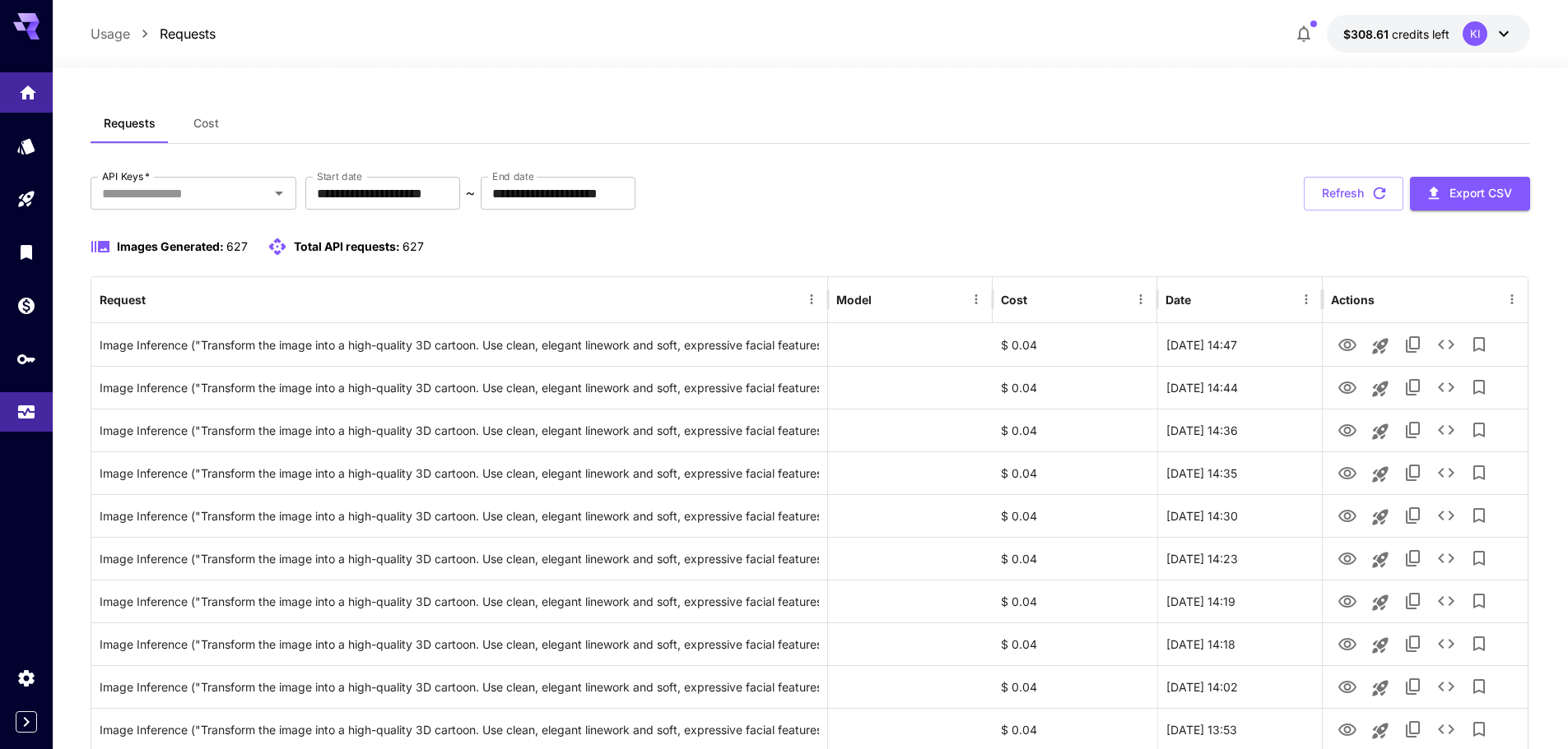
click at [13, 84] on link at bounding box center [26, 92] width 52 height 40
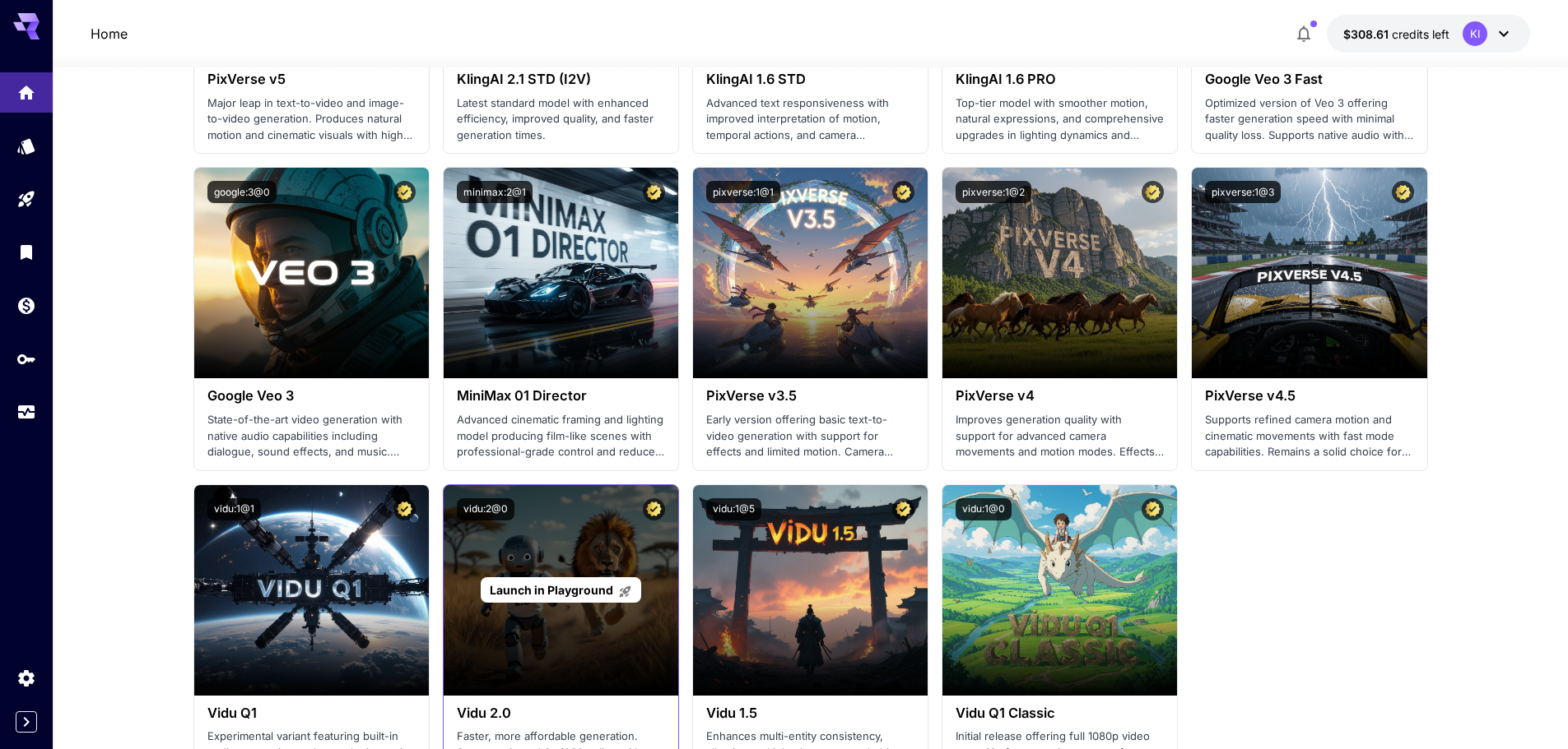
scroll to position [1151, 0]
